Goal: Information Seeking & Learning: Learn about a topic

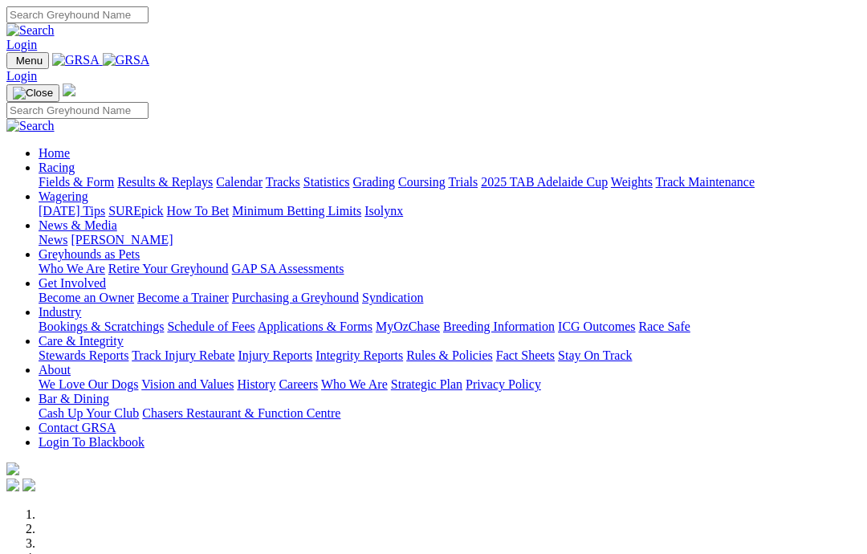
click at [124, 334] on link "Care & Integrity" at bounding box center [81, 341] width 85 height 14
click at [403, 348] on link "Integrity Reports" at bounding box center [360, 355] width 88 height 14
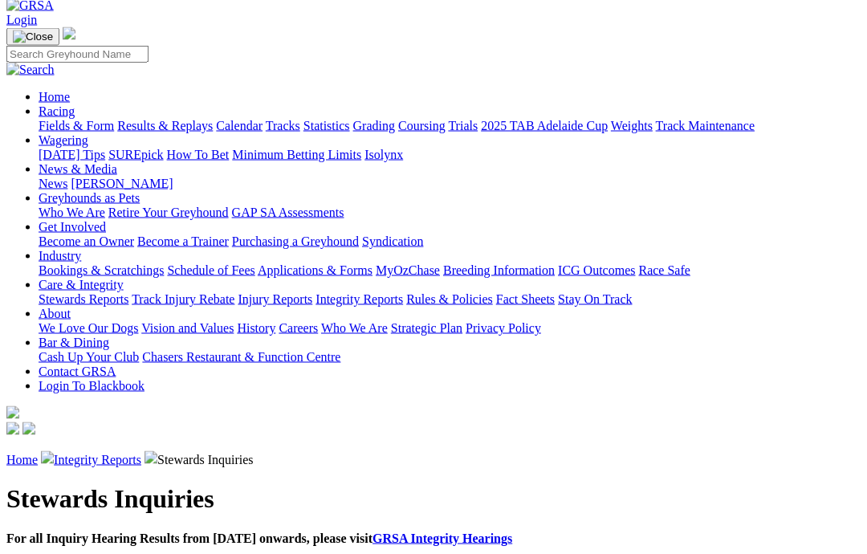
scroll to position [86, 0]
click at [444, 531] on link "GRSA Integrity Hearings" at bounding box center [443, 538] width 140 height 14
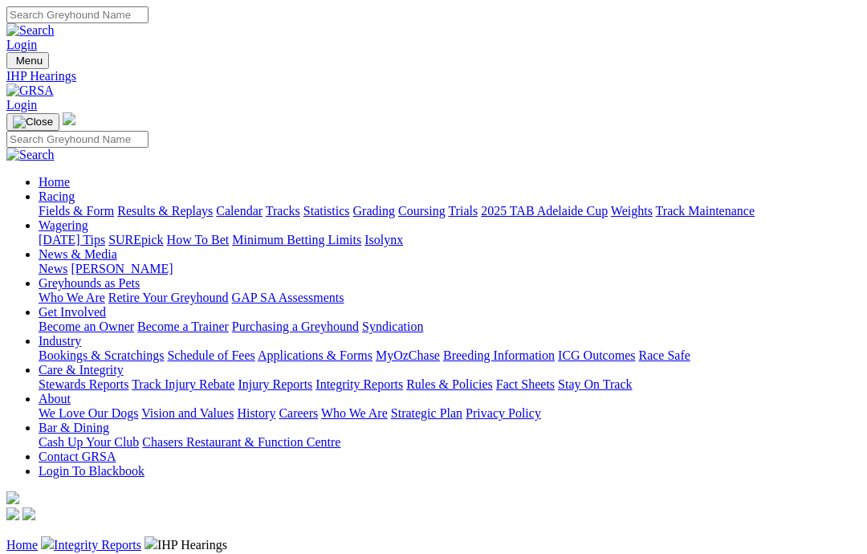
click at [75, 189] on link "Racing" at bounding box center [57, 196] width 36 height 14
click at [478, 204] on link "Trials" at bounding box center [463, 211] width 30 height 14
click at [446, 204] on link "Coursing" at bounding box center [421, 211] width 47 height 14
